Goal: Transaction & Acquisition: Obtain resource

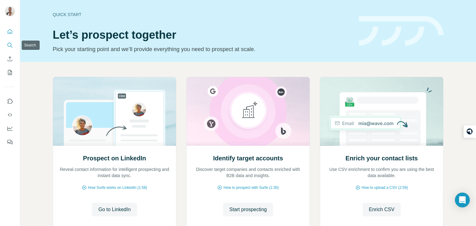
click at [10, 45] on icon "Search" at bounding box center [10, 45] width 6 height 6
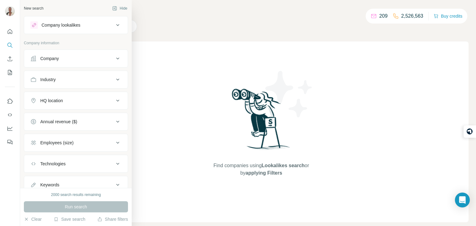
click at [59, 60] on div "Company" at bounding box center [49, 58] width 19 height 6
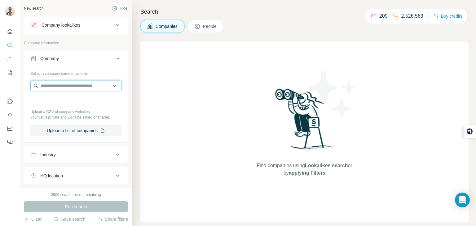
click at [70, 90] on input "text" at bounding box center [75, 85] width 91 height 11
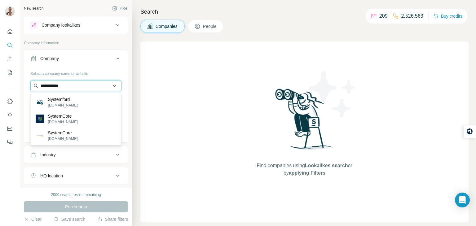
click at [78, 84] on input "**********" at bounding box center [75, 85] width 91 height 11
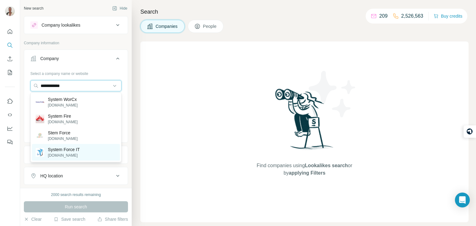
type input "**********"
click at [70, 152] on p "System Force IT" at bounding box center [64, 150] width 32 height 6
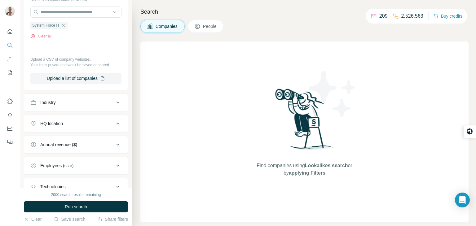
scroll to position [76, 0]
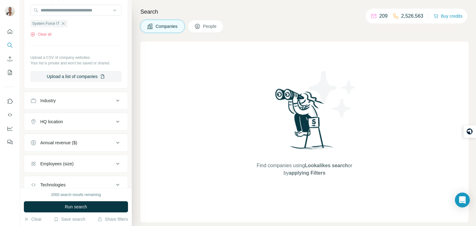
click at [76, 125] on button "HQ location" at bounding box center [76, 121] width 104 height 15
click at [77, 135] on input "text" at bounding box center [75, 137] width 91 height 11
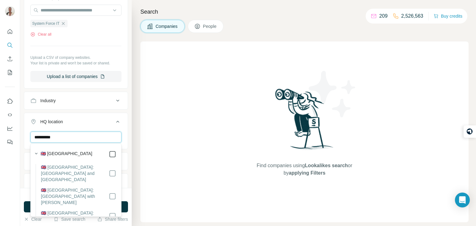
type input "**********"
click at [113, 121] on div "HQ location 1" at bounding box center [72, 122] width 84 height 6
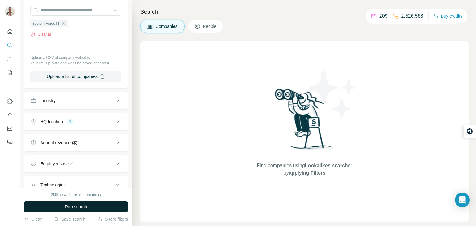
click at [98, 210] on button "Run search" at bounding box center [76, 207] width 104 height 11
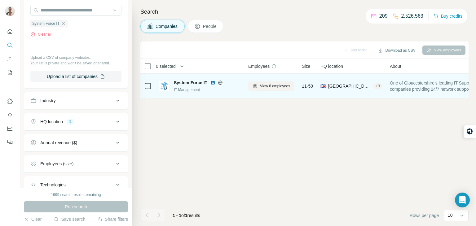
click at [219, 82] on icon at bounding box center [220, 82] width 5 height 5
click at [192, 83] on span "System Force IT" at bounding box center [190, 83] width 33 height 6
click at [275, 85] on span "View 8 employees" at bounding box center [275, 86] width 30 height 6
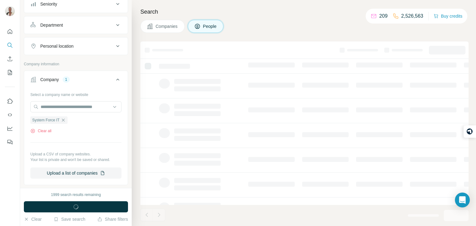
scroll to position [172, 0]
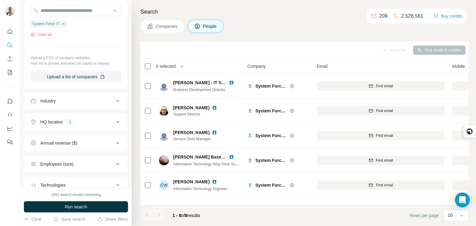
scroll to position [0, 8]
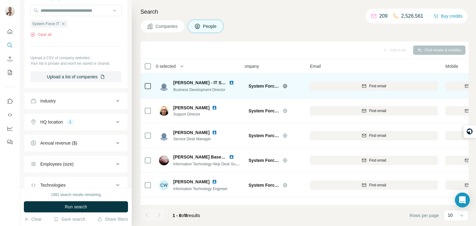
click at [296, 87] on div at bounding box center [293, 86] width 20 height 5
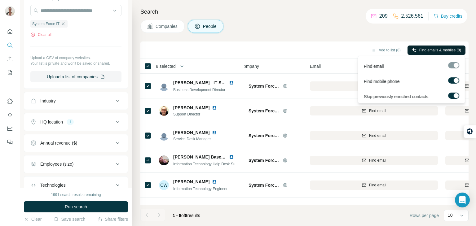
click at [423, 50] on span "Find emails & mobiles (8)" at bounding box center [440, 50] width 42 height 6
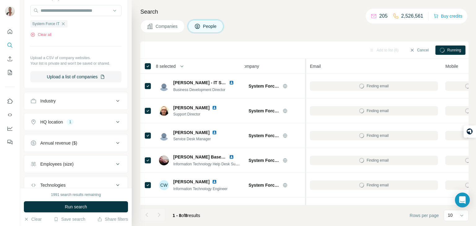
click at [305, 140] on div at bounding box center [305, 165] width 2 height 213
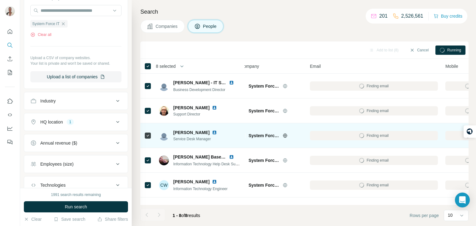
click at [299, 141] on div "System Force IT" at bounding box center [272, 135] width 62 height 17
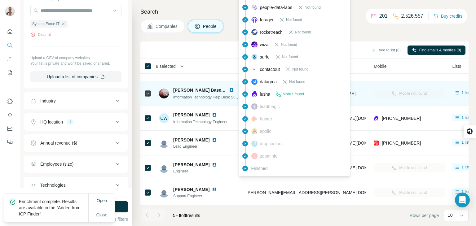
scroll to position [67, 79]
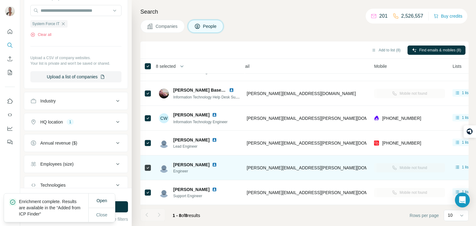
click at [204, 158] on td "[PERSON_NAME] Engineer" at bounding box center [200, 168] width 90 height 25
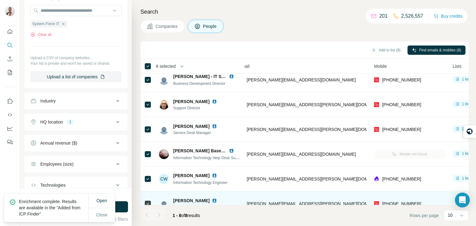
scroll to position [0, 79]
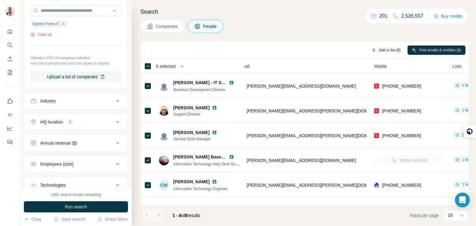
click at [385, 52] on button "Add to list (8)" at bounding box center [386, 50] width 38 height 9
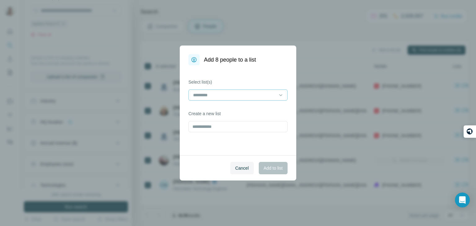
click at [272, 92] on input at bounding box center [235, 95] width 84 height 7
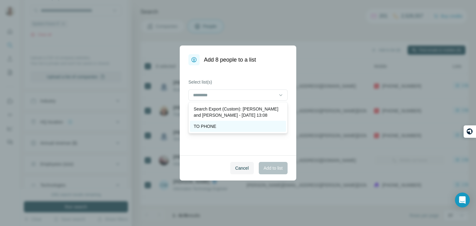
click at [248, 122] on div "TO PHONE" at bounding box center [238, 126] width 96 height 11
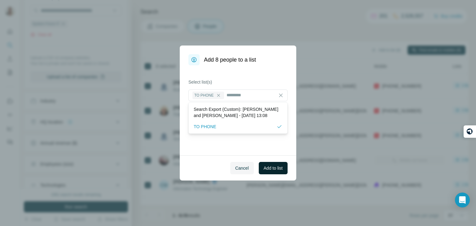
click at [272, 166] on span "Add to list" at bounding box center [273, 168] width 19 height 6
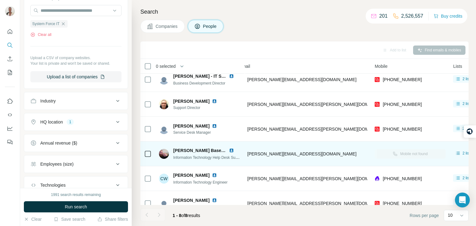
scroll to position [0, 78]
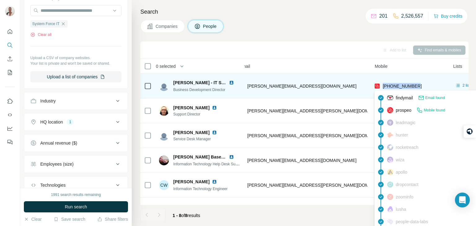
drag, startPoint x: 421, startPoint y: 85, endPoint x: 382, endPoint y: 83, distance: 39.1
click at [382, 83] on div "[PHONE_NUMBER]" at bounding box center [410, 86] width 71 height 17
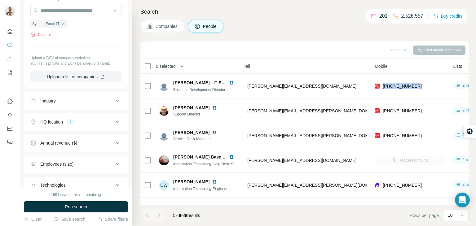
copy span "[PHONE_NUMBER]"
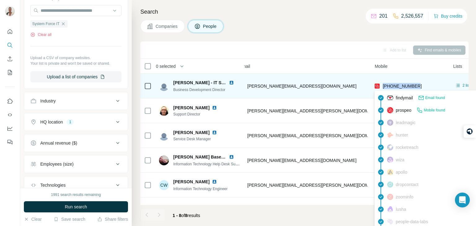
copy span "[PHONE_NUMBER]"
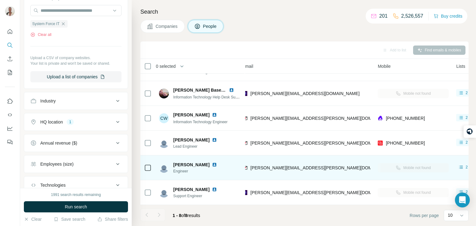
scroll to position [0, 75]
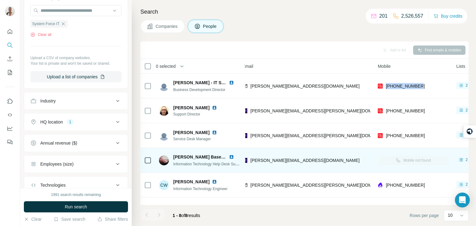
copy span "[PHONE_NUMBER]"
